Goal: Download file/media

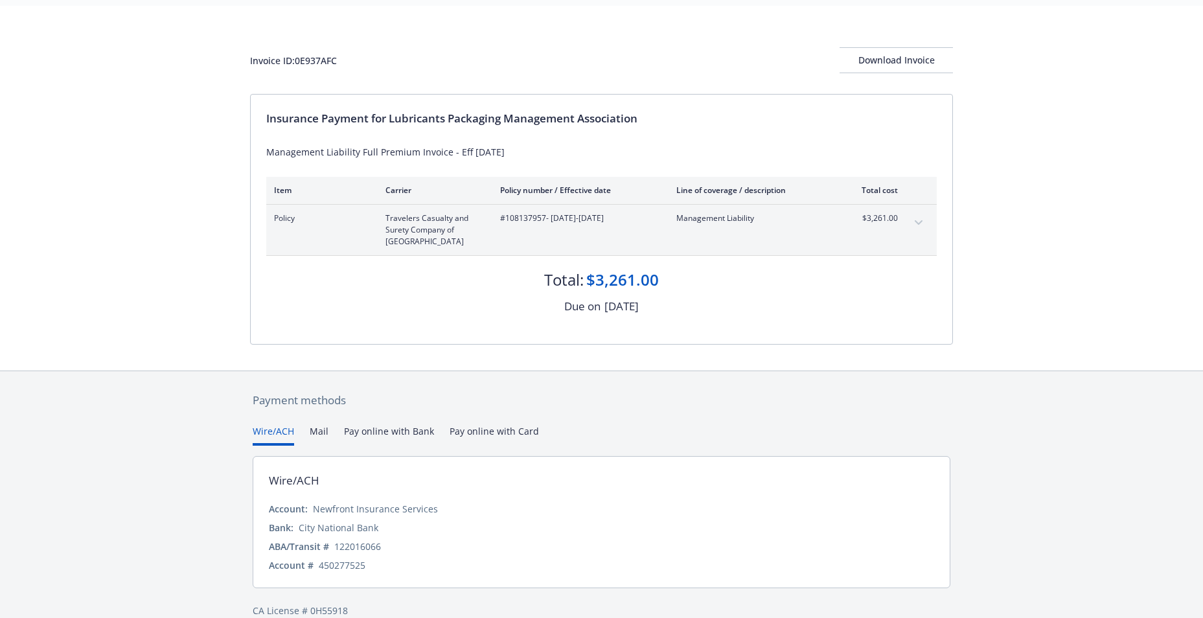
scroll to position [61, 0]
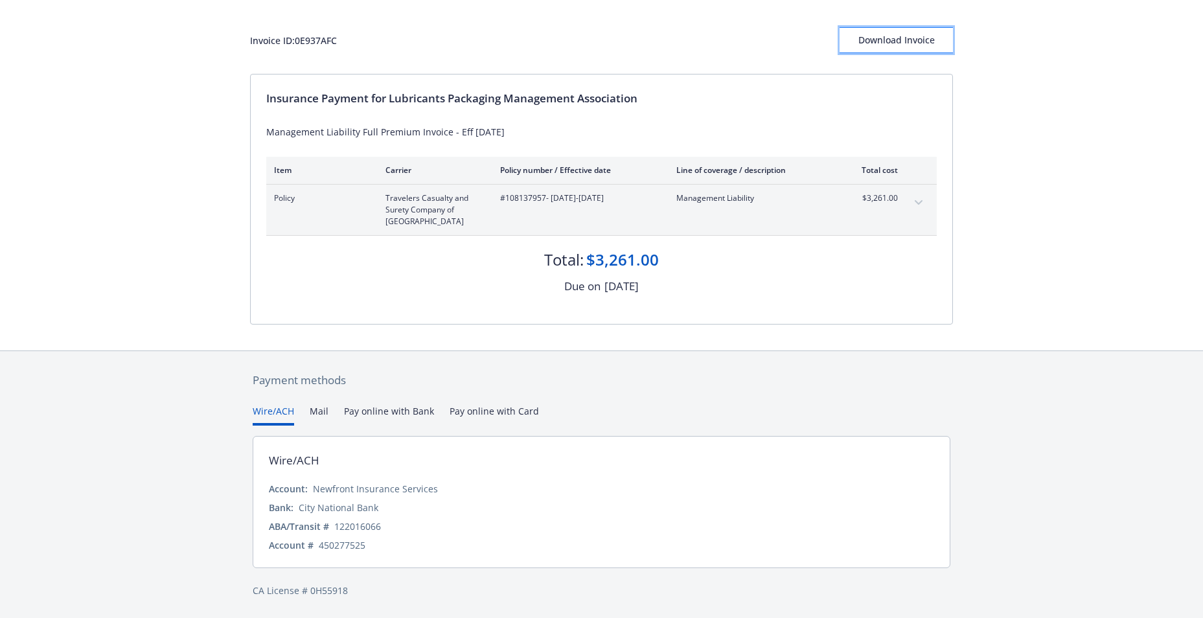
click at [880, 47] on div "Download Invoice" at bounding box center [895, 40] width 113 height 25
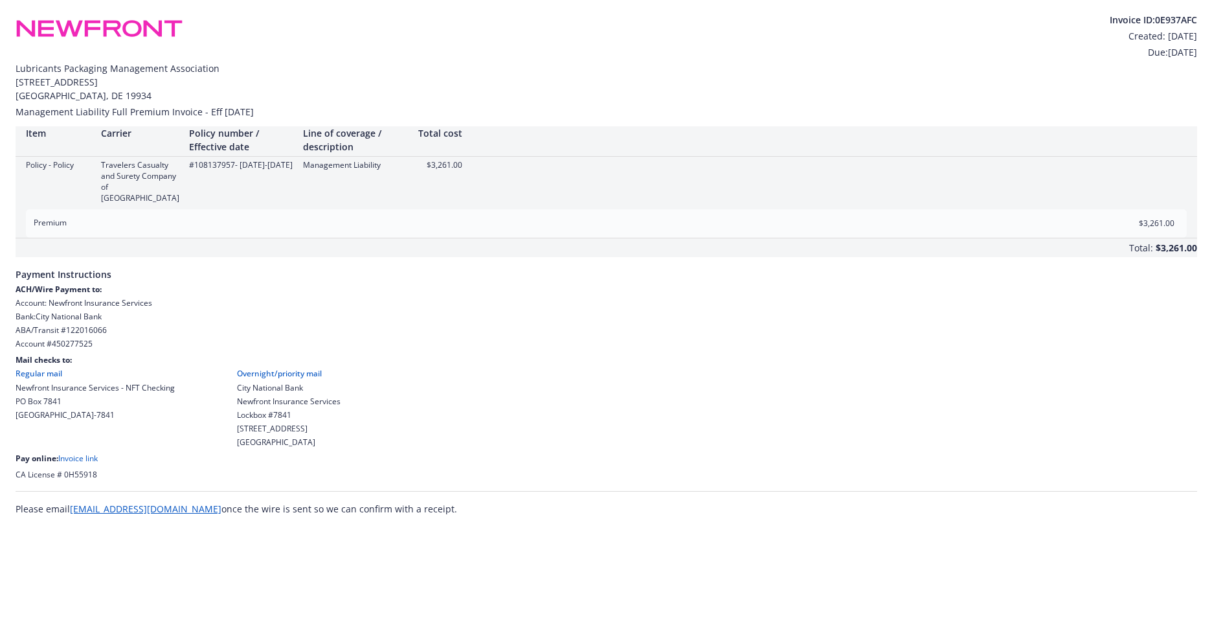
scroll to position [0, 0]
